Goal: Task Accomplishment & Management: Manage account settings

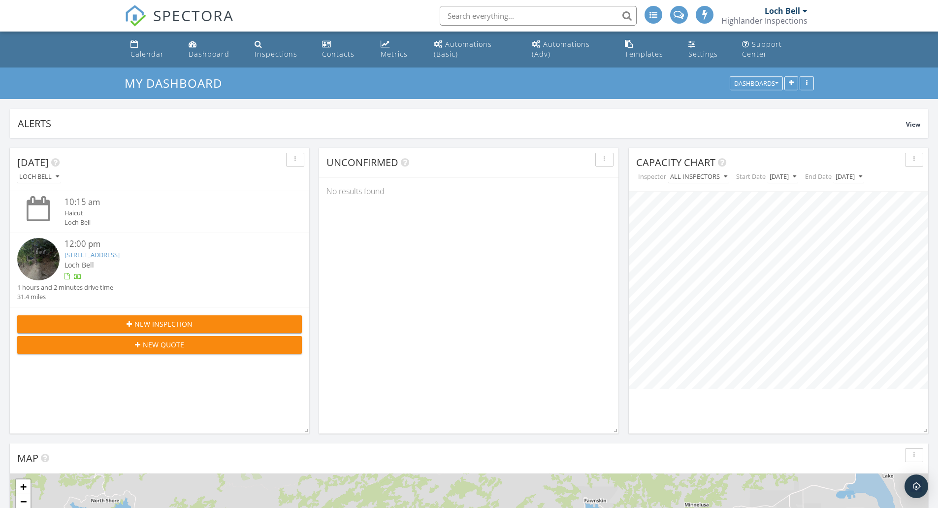
scroll to position [2364, 953]
click at [277, 50] on div "Inspections" at bounding box center [276, 53] width 43 height 9
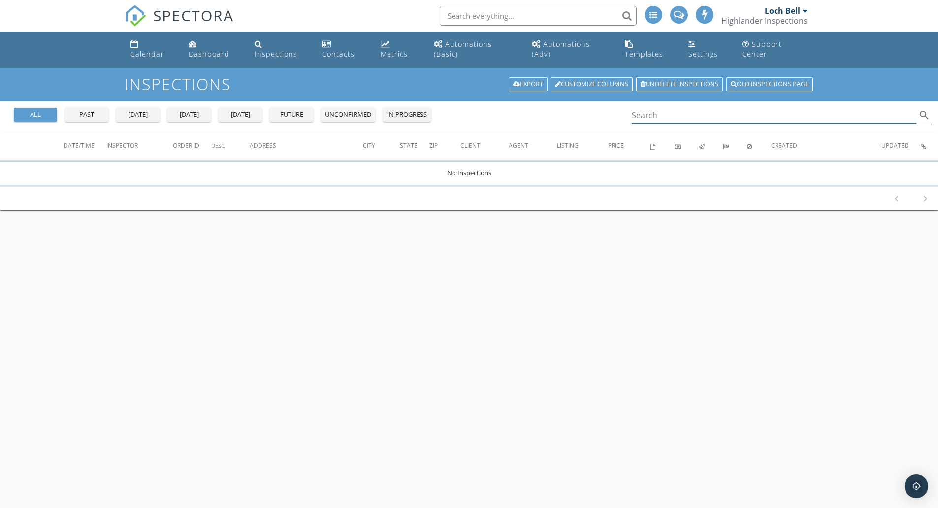
click at [804, 117] on input "Search" at bounding box center [774, 115] width 285 height 16
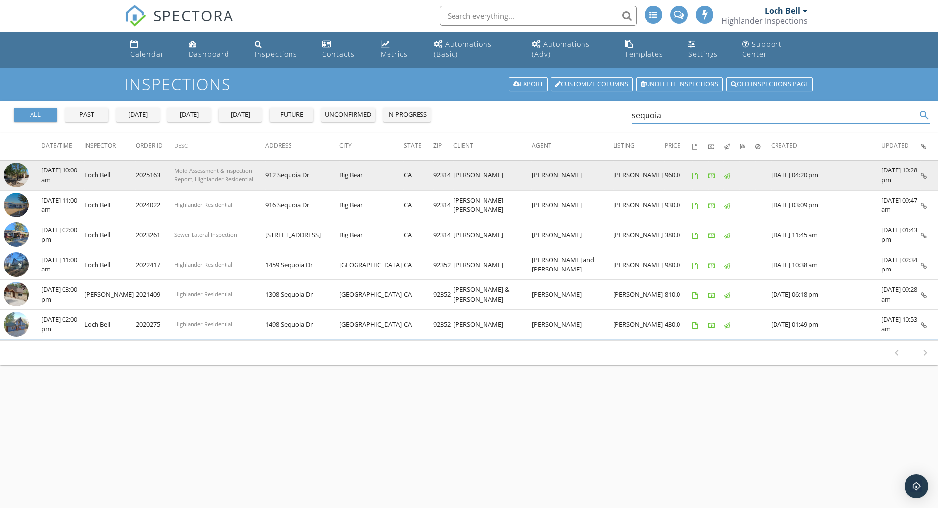
type input "sequoia"
click at [924, 176] on icon at bounding box center [924, 176] width 6 height 6
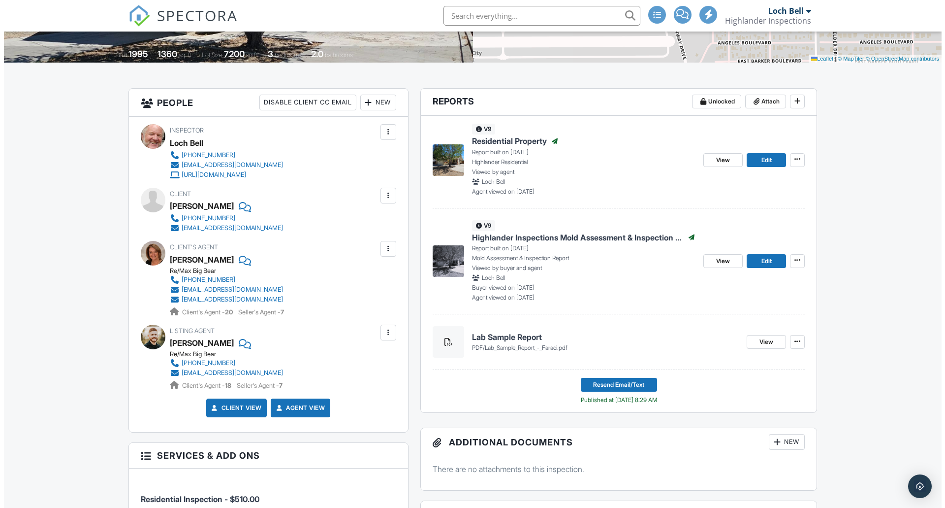
scroll to position [216, 0]
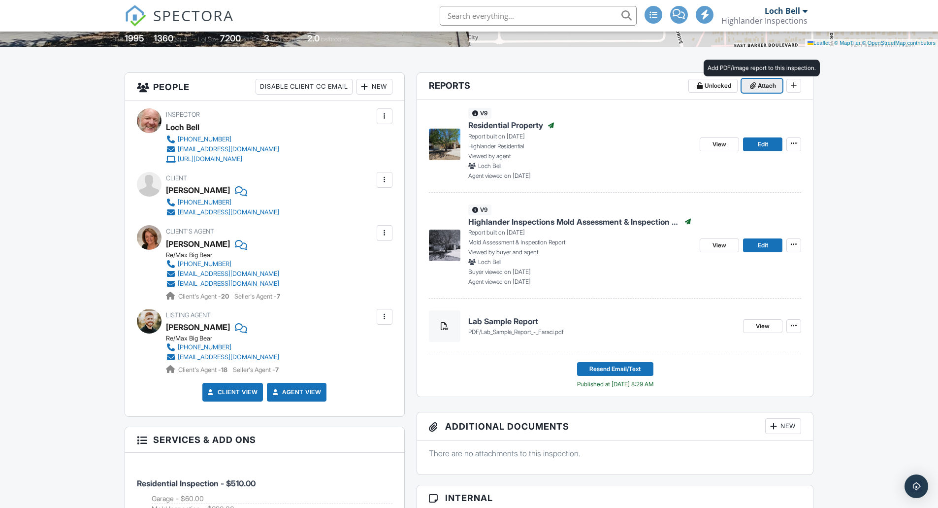
click at [766, 91] on span "Attach" at bounding box center [767, 86] width 18 height 10
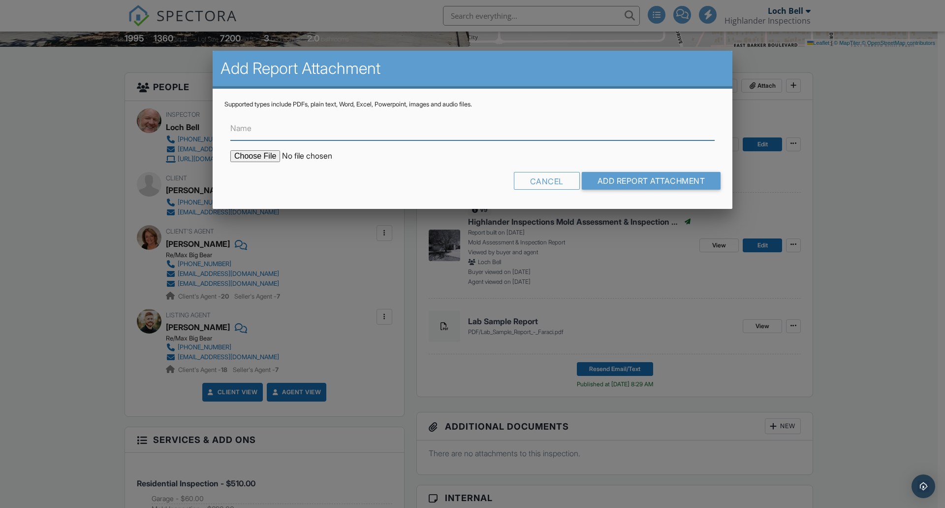
click at [366, 135] on input "Name" at bounding box center [472, 128] width 485 height 24
type input "Lab Sample Report - Faraci - 25.9.25"
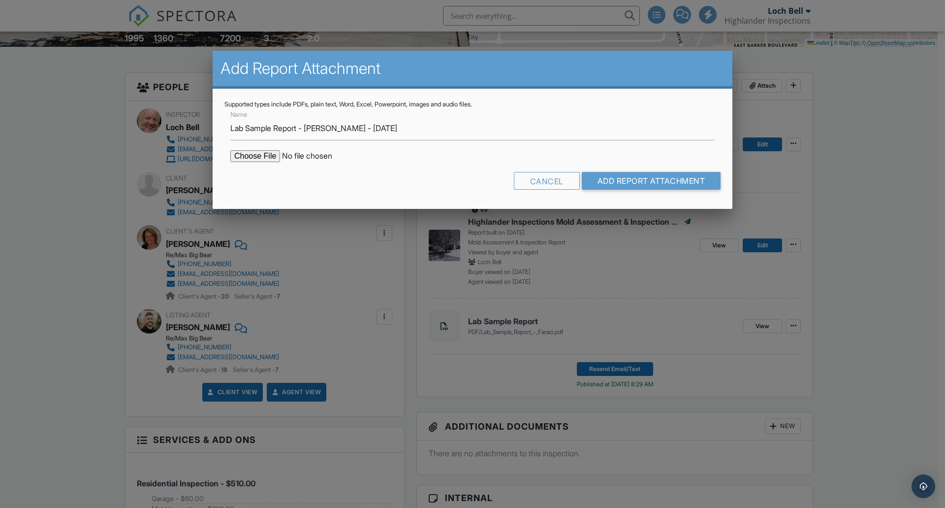
click at [241, 157] on input "file" at bounding box center [313, 156] width 167 height 12
type input "C:\fakepath\Lab Sample Report - Faraci - 25.9.25.pdf"
click at [634, 182] on input "Add Report Attachment" at bounding box center [651, 181] width 139 height 18
